Goal: Information Seeking & Learning: Check status

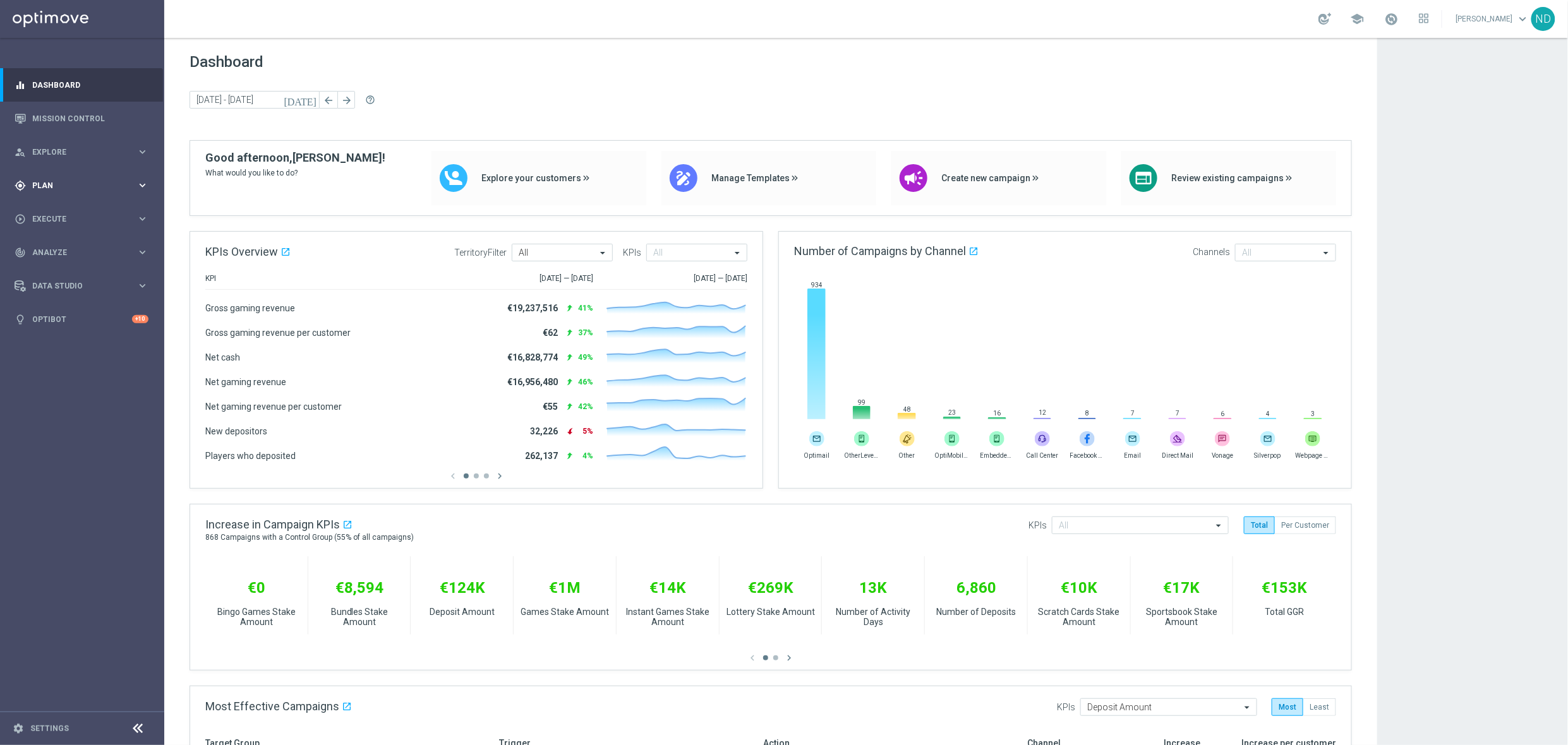
click at [104, 180] on div "gps_fixed Plan" at bounding box center [75, 185] width 122 height 12
click at [104, 182] on span "Plan" at bounding box center [84, 185] width 104 height 8
click at [79, 219] on span "Execute" at bounding box center [84, 219] width 104 height 8
click at [99, 190] on div "gps_fixed Plan keyboard_arrow_right" at bounding box center [82, 185] width 163 height 33
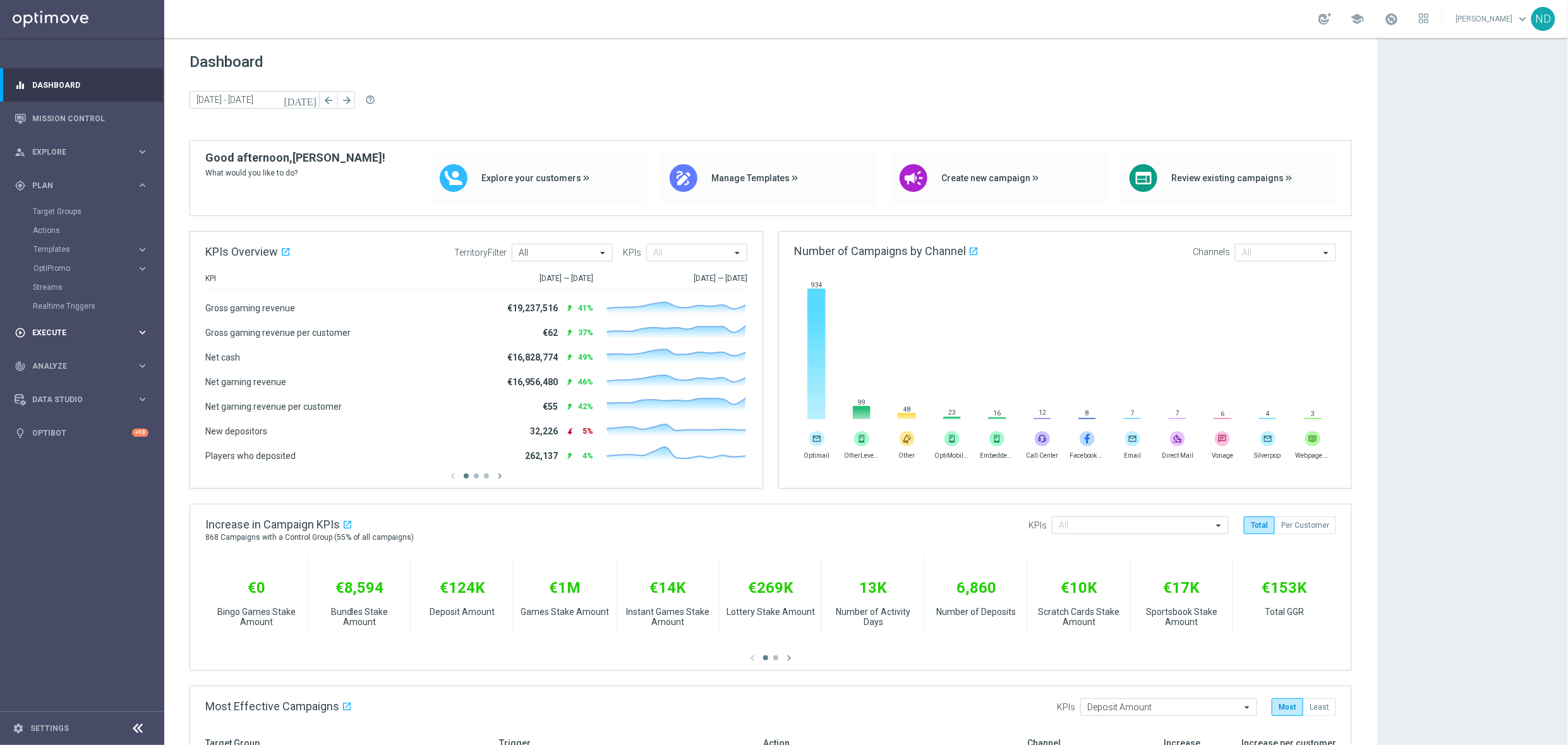
click at [110, 330] on span "Execute" at bounding box center [84, 332] width 104 height 8
click at [100, 295] on div "track_changes Analyze" at bounding box center [75, 291] width 122 height 12
click at [72, 394] on link "Deliverability Metrics" at bounding box center [82, 392] width 99 height 10
